Goal: Task Accomplishment & Management: Use online tool/utility

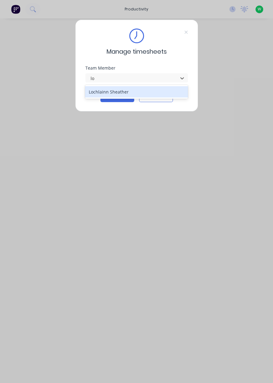
click at [127, 91] on div "Lochlainn Sheather" at bounding box center [136, 91] width 103 height 11
type input "lo"
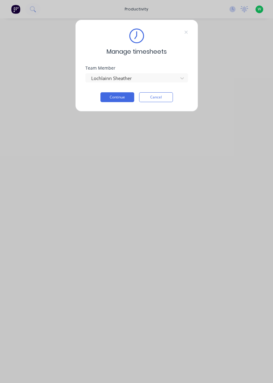
click at [120, 95] on button "Continue" at bounding box center [117, 97] width 34 height 10
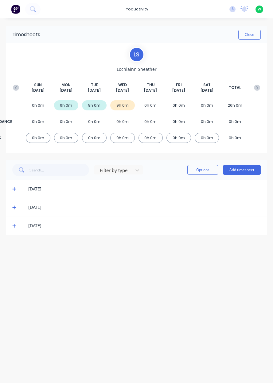
click at [251, 172] on button "Add timesheet" at bounding box center [242, 170] width 38 height 10
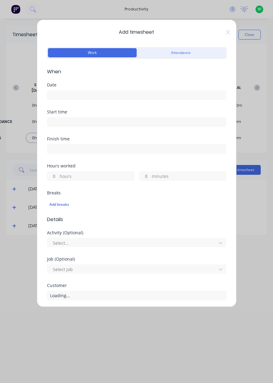
click at [76, 93] on input at bounding box center [136, 95] width 179 height 9
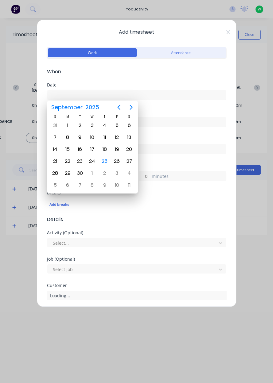
click at [103, 157] on div "25" at bounding box center [104, 161] width 9 height 9
type input "25/09/2025"
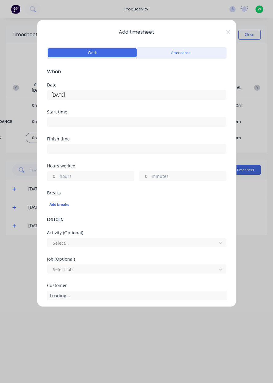
click at [54, 177] on input "hours" at bounding box center [52, 176] width 11 height 9
type input "1"
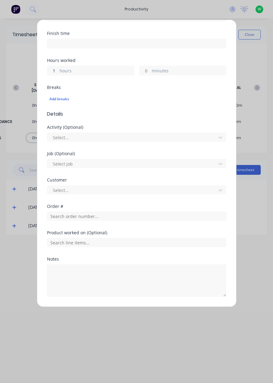
scroll to position [106, 0]
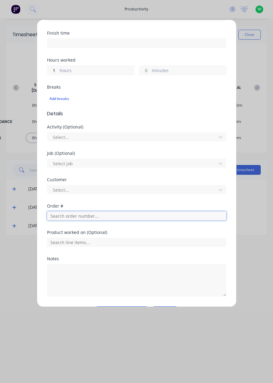
click at [99, 214] on input "text" at bounding box center [136, 216] width 179 height 9
type input "19101"
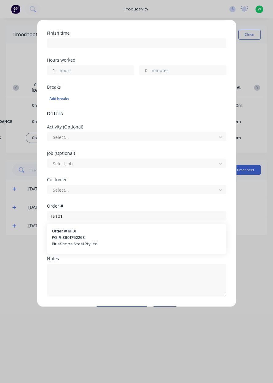
click at [132, 235] on span "PO #: 3801752263" at bounding box center [136, 238] width 169 height 6
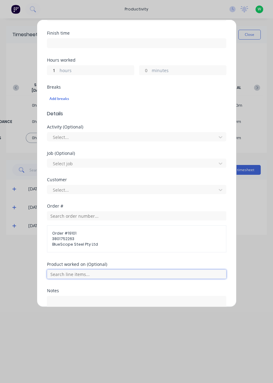
click at [125, 275] on input "text" at bounding box center [136, 274] width 179 height 9
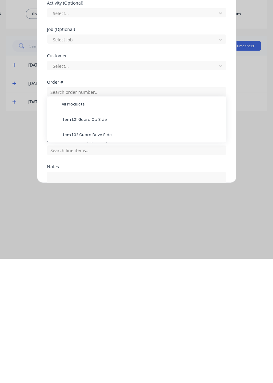
click at [122, 226] on span "All Products" at bounding box center [142, 229] width 160 height 6
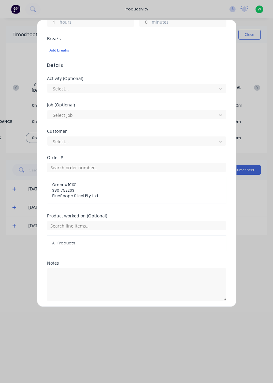
scroll to position [175, 0]
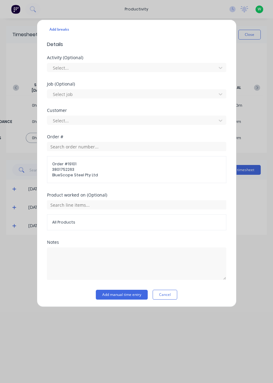
click at [134, 293] on button "Add manual time entry" at bounding box center [122, 295] width 52 height 10
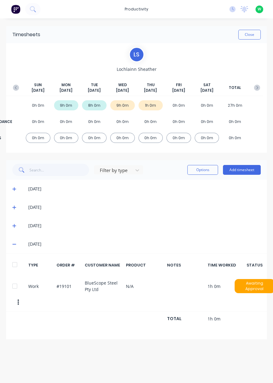
click at [239, 170] on button "Add timesheet" at bounding box center [242, 170] width 38 height 10
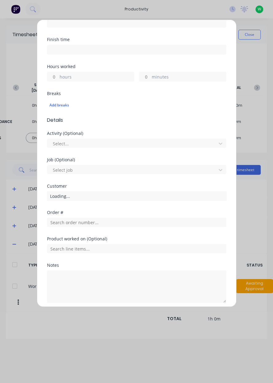
scroll to position [123, 0]
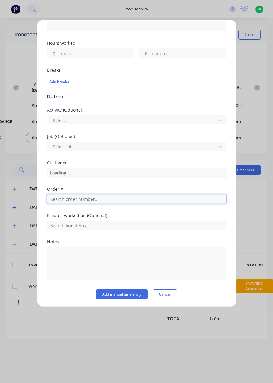
click at [115, 198] on input "text" at bounding box center [136, 199] width 179 height 9
type input "17943"
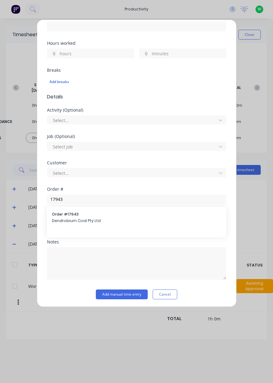
click at [106, 216] on span "Order # 17943" at bounding box center [136, 215] width 169 height 6
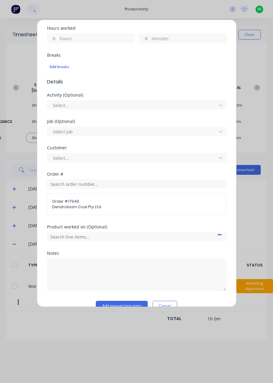
scroll to position [149, 0]
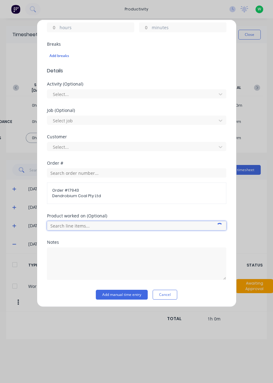
click at [123, 225] on input "text" at bounding box center [136, 225] width 179 height 9
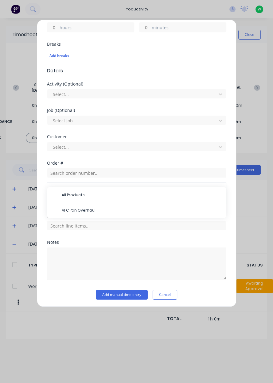
click at [98, 208] on span "AFC Pan Overhaul" at bounding box center [142, 211] width 160 height 6
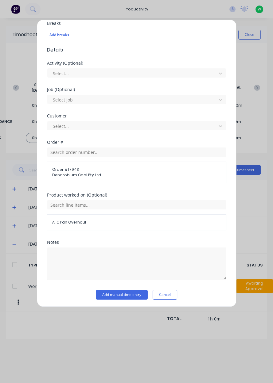
click at [134, 294] on button "Add manual time entry" at bounding box center [122, 295] width 52 height 10
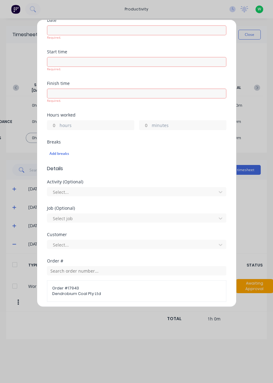
scroll to position [0, 0]
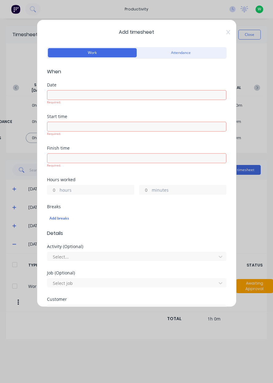
click at [68, 95] on input at bounding box center [136, 95] width 179 height 9
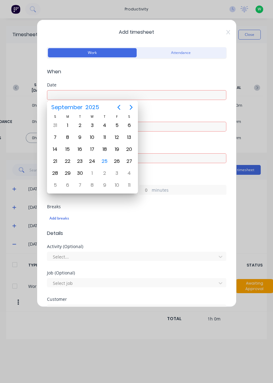
click at [105, 160] on div "25" at bounding box center [104, 161] width 9 height 9
type input "25/09/2025"
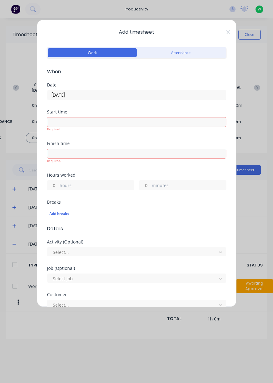
click at [56, 184] on input "hours" at bounding box center [52, 185] width 11 height 9
type input "8"
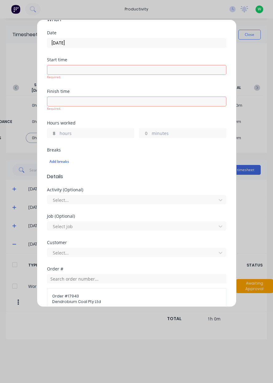
scroll to position [179, 0]
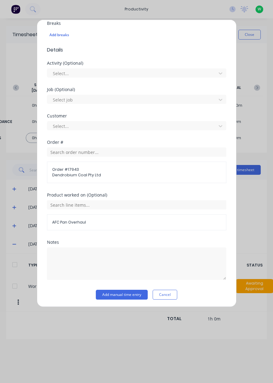
click at [134, 290] on button "Add manual time entry" at bounding box center [122, 295] width 52 height 10
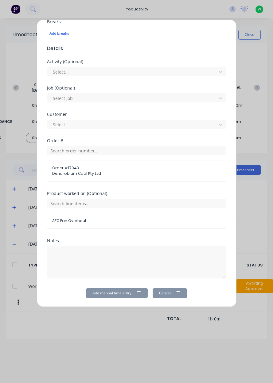
scroll to position [0, 0]
